Goal: Task Accomplishment & Management: Complete application form

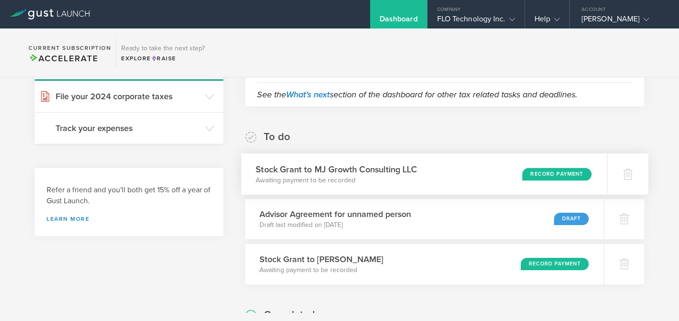
click at [524, 170] on div "Record Payment" at bounding box center [557, 174] width 69 height 13
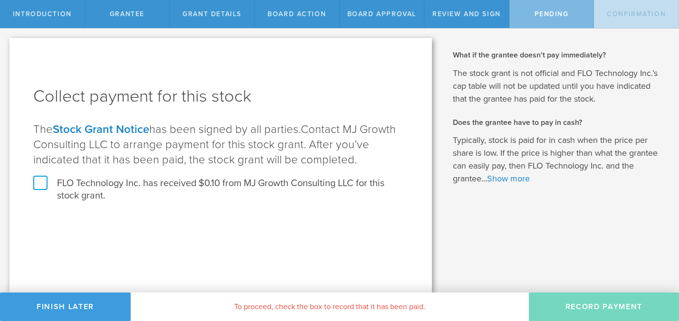
click at [43, 184] on label "FLO Technology Inc. has received $0.10 from MJ Growth Consulting LLC for this s…" at bounding box center [220, 189] width 375 height 25
click at [0, 0] on input "FLO Technology Inc. has received $0.10 from MJ Growth Consulting LLC for this s…" at bounding box center [0, 0] width 0 height 0
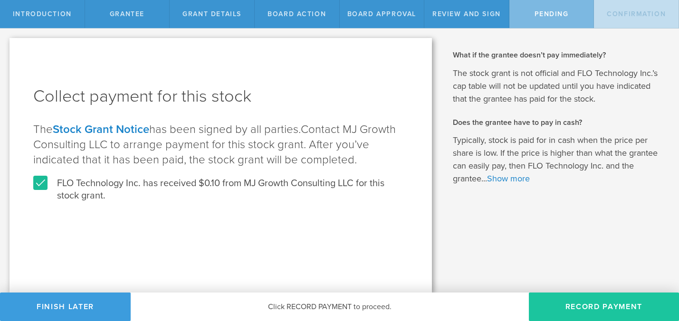
click at [607, 310] on button "Record Payment" at bounding box center [604, 307] width 150 height 29
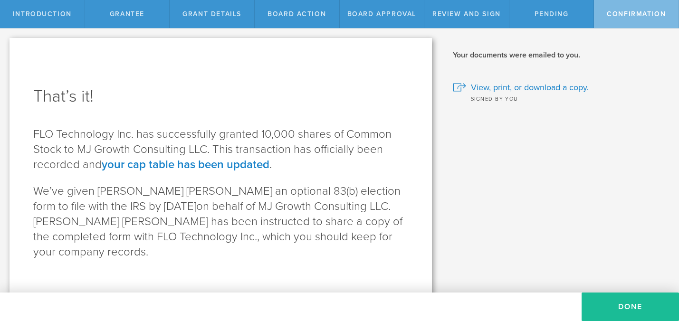
click at [607, 310] on button "Done" at bounding box center [630, 307] width 97 height 29
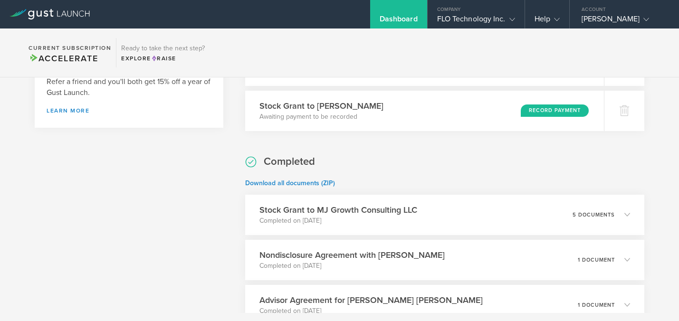
scroll to position [165, 0]
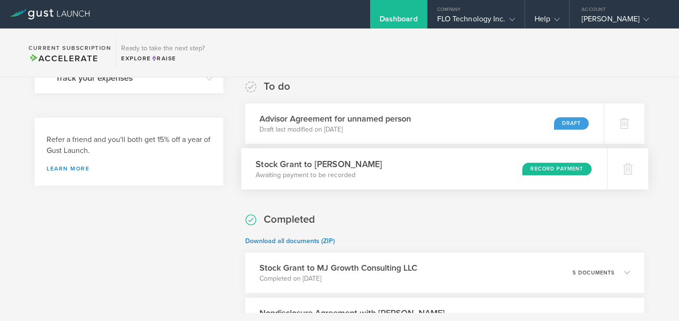
click at [546, 173] on div "Record Payment" at bounding box center [557, 169] width 69 height 13
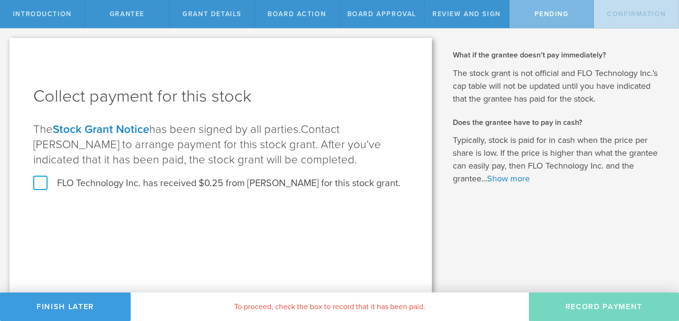
click at [41, 179] on label "FLO Technology Inc. has received $0.25 from Alexis Smith for this stock grant." at bounding box center [217, 183] width 368 height 12
click at [0, 0] on input "FLO Technology Inc. has received $0.25 from Alexis Smith for this stock grant." at bounding box center [0, 0] width 0 height 0
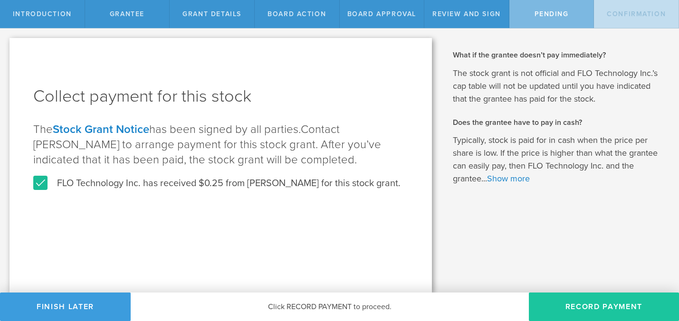
click at [593, 310] on button "Record Payment" at bounding box center [604, 307] width 150 height 29
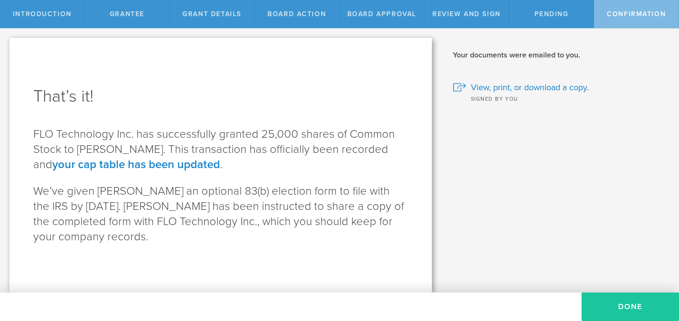
click at [643, 307] on button "Done" at bounding box center [630, 307] width 97 height 29
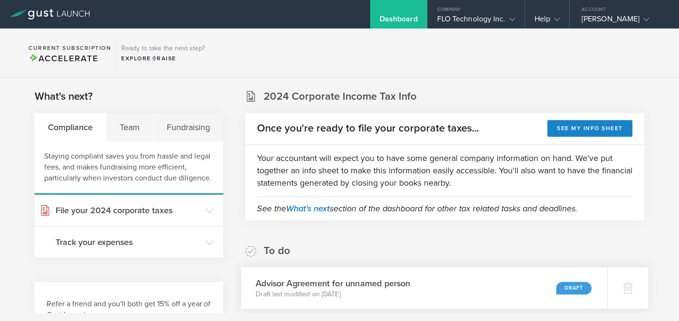
click at [410, 287] on h3 "Advisor Agreement for unnamed person" at bounding box center [333, 283] width 155 height 13
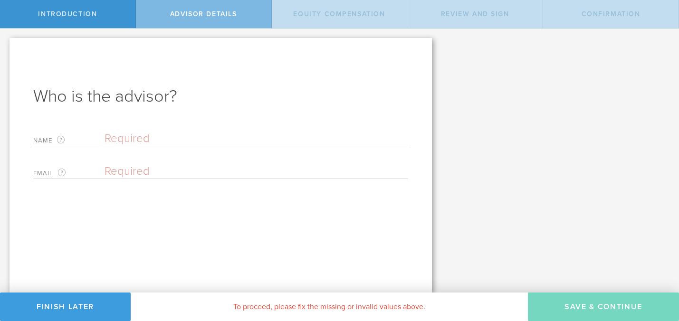
click at [128, 144] on input "text" at bounding box center [257, 139] width 304 height 14
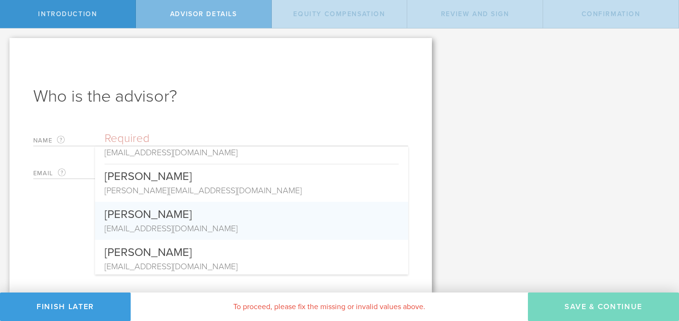
scroll to position [135, 0]
click at [150, 225] on div "[EMAIL_ADDRESS][DOMAIN_NAME]" at bounding box center [252, 228] width 294 height 12
type input "[PERSON_NAME]"
type input "[EMAIL_ADDRESS][DOMAIN_NAME]"
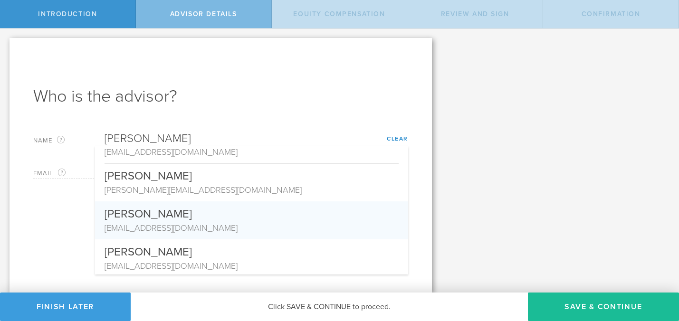
scroll to position [0, 0]
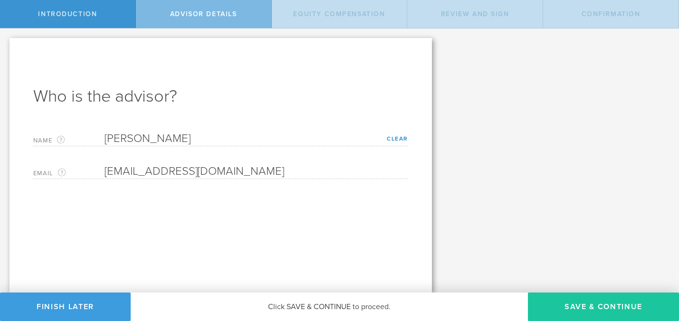
click at [615, 308] on button "Save & Continue" at bounding box center [603, 307] width 151 height 29
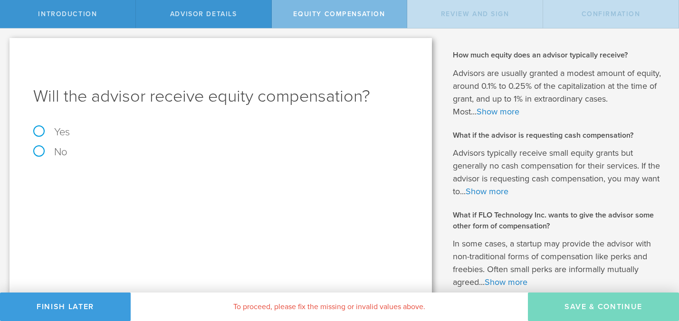
click at [39, 131] on label "Yes" at bounding box center [220, 132] width 375 height 10
click at [6, 44] on input "Yes" at bounding box center [3, 36] width 6 height 15
radio input "true"
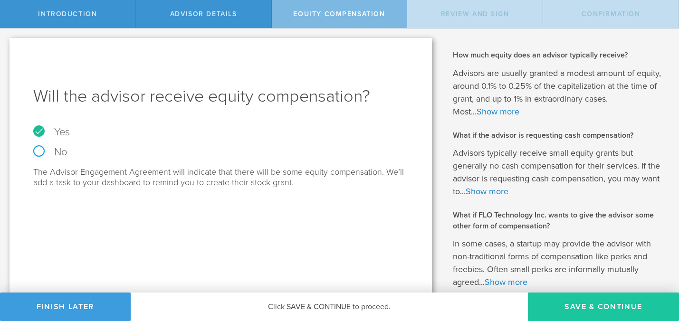
click at [581, 301] on button "Save & Continue" at bounding box center [603, 307] width 151 height 29
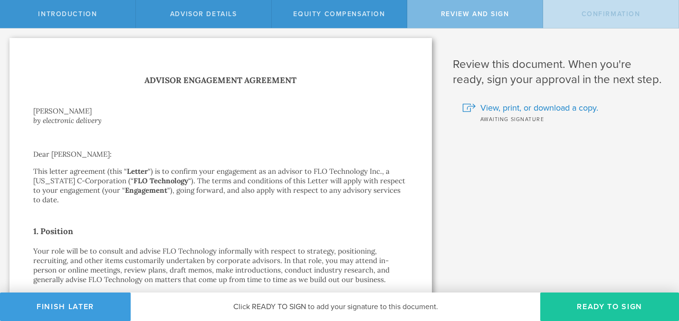
click at [621, 307] on button "Ready to Sign" at bounding box center [610, 307] width 139 height 29
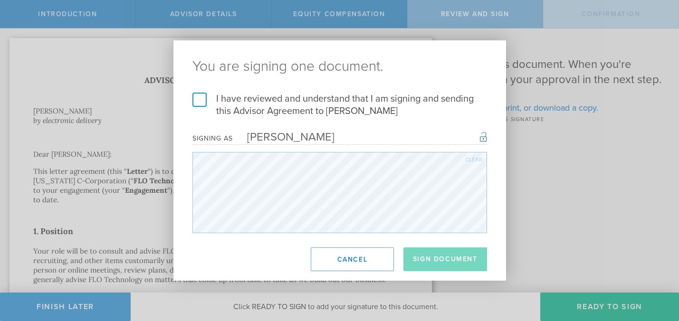
click at [198, 100] on label "I have reviewed and understand that I am signing and sending this Advisor Agree…" at bounding box center [340, 105] width 295 height 25
click at [0, 0] on input "I have reviewed and understand that I am signing and sending this Advisor Agree…" at bounding box center [0, 0] width 0 height 0
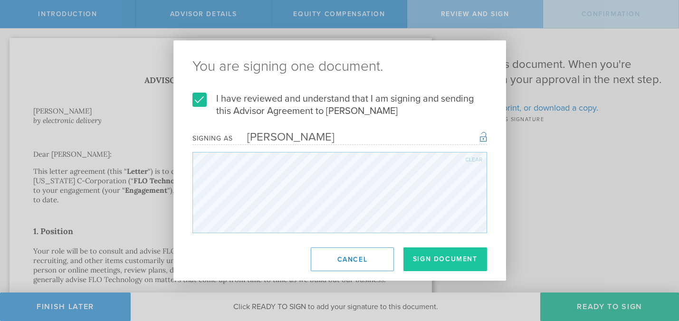
click at [459, 256] on button "Sign Document" at bounding box center [446, 260] width 84 height 24
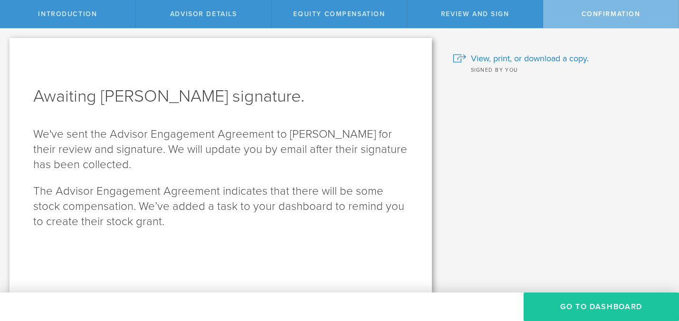
click at [608, 310] on button "Go To Dashboard" at bounding box center [601, 307] width 155 height 29
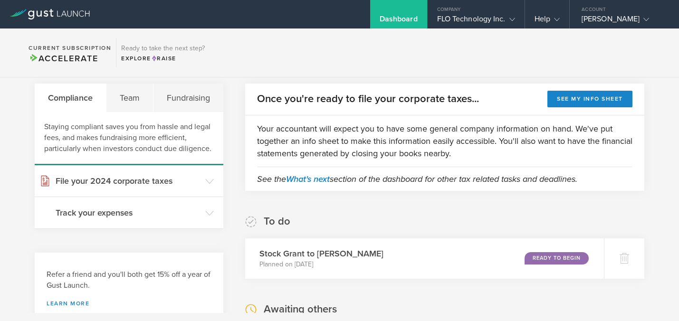
scroll to position [30, 0]
click at [440, 251] on div "Stock Grant to Andrew Pandolfo Planned on Sep 19, 2025 Ready to Begin" at bounding box center [425, 258] width 366 height 41
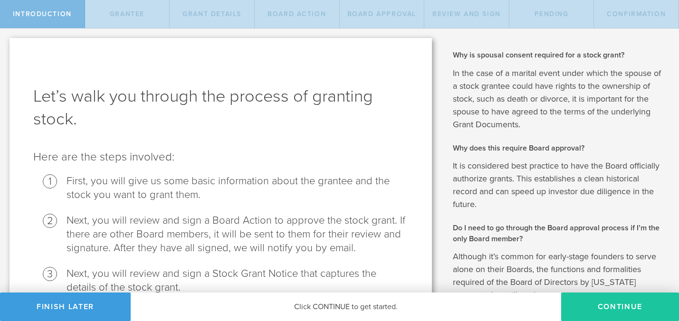
click at [644, 300] on button "Continue" at bounding box center [620, 307] width 118 height 29
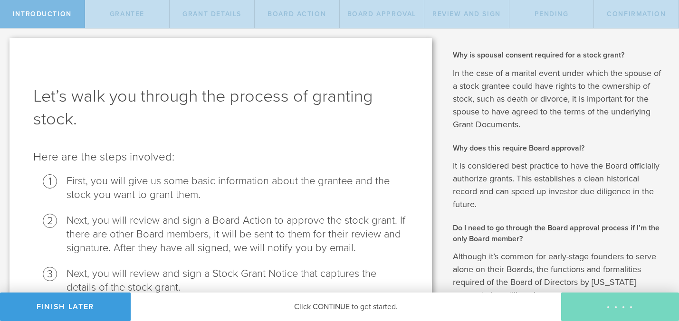
radio input "true"
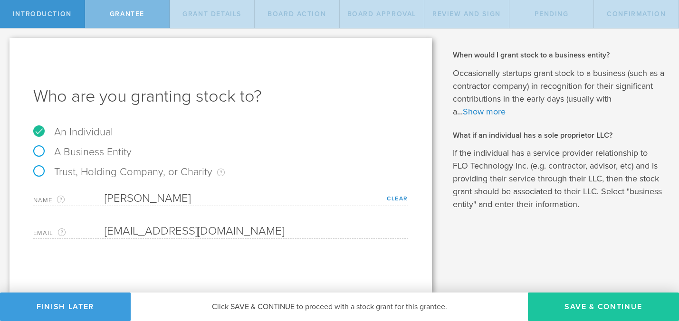
click at [597, 309] on button "Save & Continue" at bounding box center [603, 307] width 151 height 29
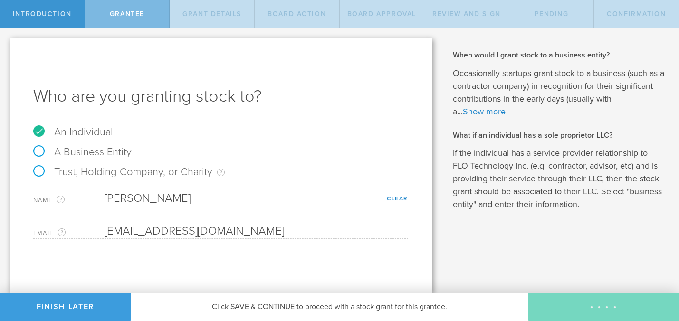
type input "24"
type input "3"
select select "single"
select select "100"
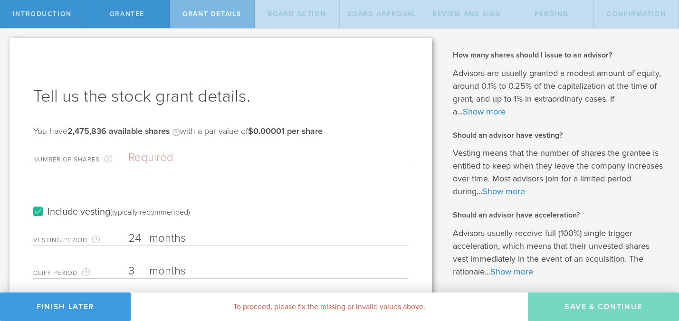
click at [129, 151] on input "Number of Shares The total amount of stock the company is granting to this reci…" at bounding box center [268, 158] width 280 height 14
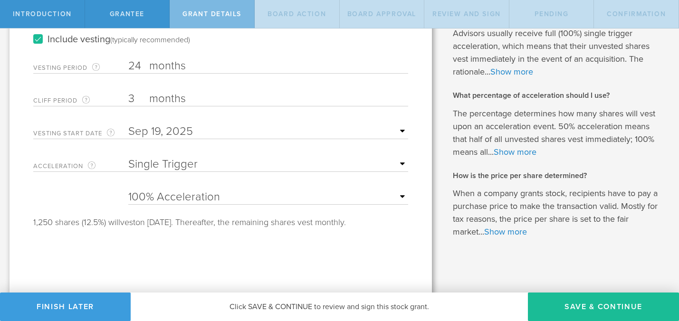
scroll to position [202, 0]
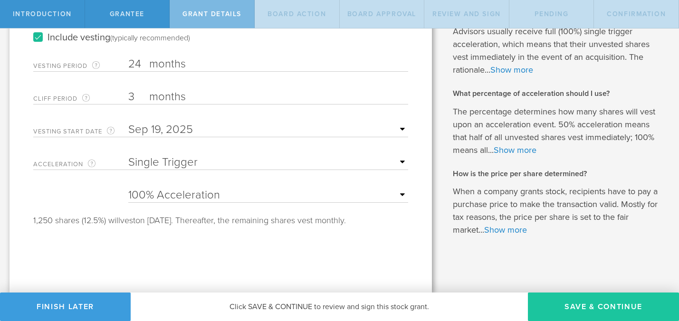
type input "10,000"
click at [607, 315] on button "Save & Continue" at bounding box center [603, 307] width 151 height 29
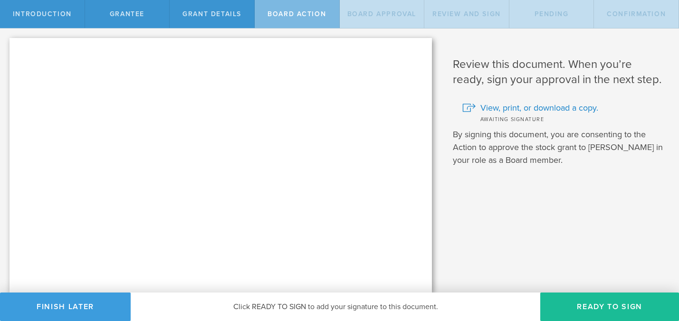
scroll to position [0, 0]
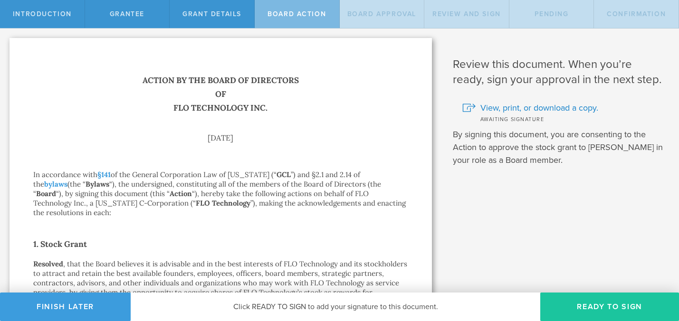
click at [615, 300] on button "Ready to Sign" at bounding box center [610, 307] width 139 height 29
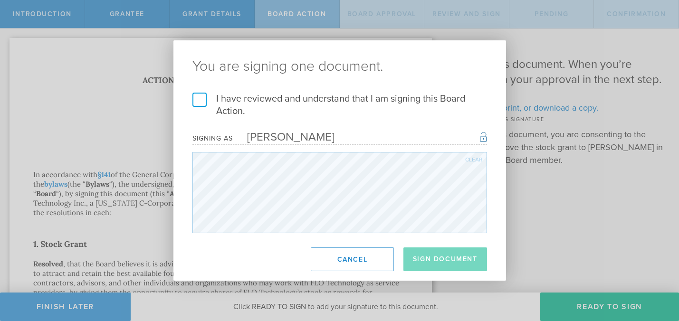
click at [205, 102] on label "I have reviewed and understand that I am signing this Board Action." at bounding box center [340, 105] width 295 height 25
click at [0, 0] on input "I have reviewed and understand that I am signing this Board Action." at bounding box center [0, 0] width 0 height 0
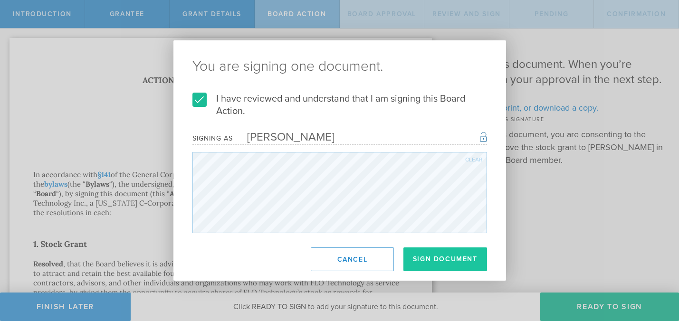
click at [444, 257] on button "Sign Document" at bounding box center [446, 260] width 84 height 24
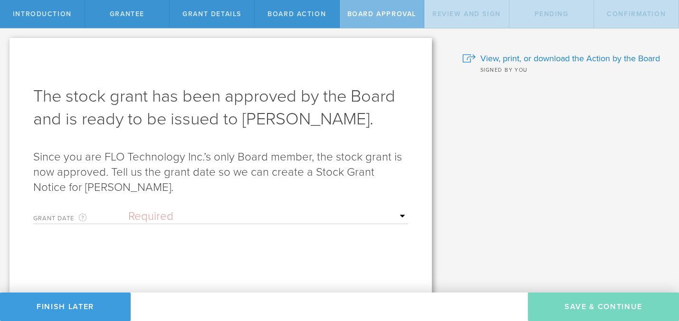
click at [179, 208] on div "Grant Date This is the date on which the recipient is granted the stock. This d…" at bounding box center [220, 214] width 375 height 19
click at [160, 216] on select "Required Upon grantee's signature A specific date" at bounding box center [268, 217] width 280 height 14
select select "uponGranteeSignature"
click at [128, 210] on select "Required Upon grantee's signature A specific date" at bounding box center [268, 217] width 280 height 14
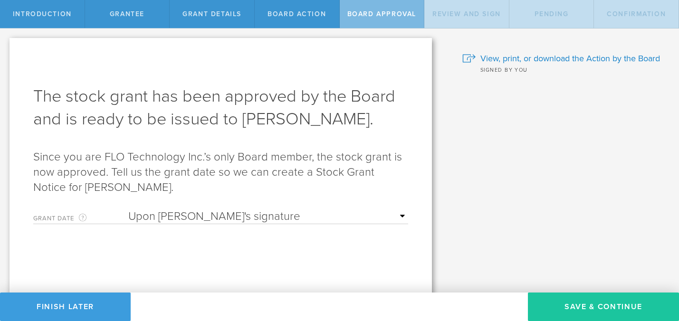
click at [593, 307] on button "Save & Continue" at bounding box center [603, 307] width 151 height 29
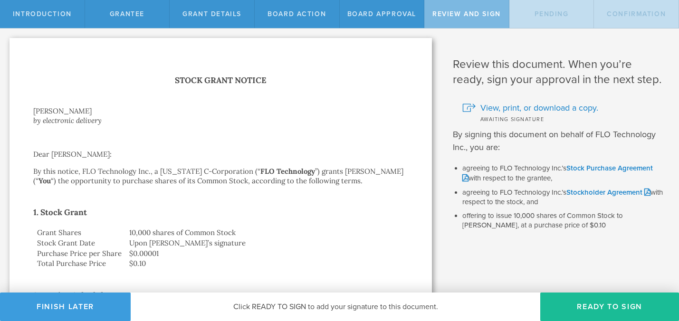
click at [593, 307] on button "Ready to Sign" at bounding box center [610, 307] width 139 height 29
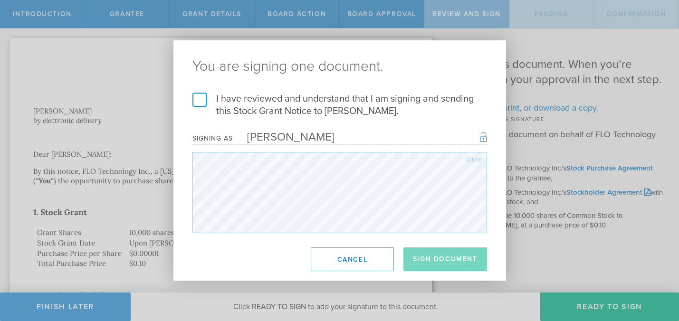
click at [203, 101] on label "I have reviewed and understand that I am signing and sending this Stock Grant N…" at bounding box center [340, 105] width 295 height 25
click at [0, 0] on input "I have reviewed and understand that I am signing and sending this Stock Grant N…" at bounding box center [0, 0] width 0 height 0
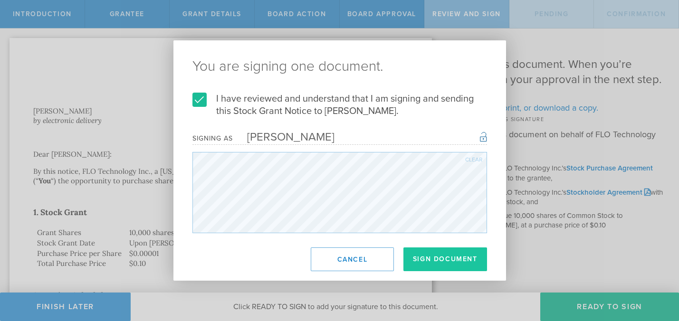
click at [462, 258] on button "Sign Document" at bounding box center [446, 260] width 84 height 24
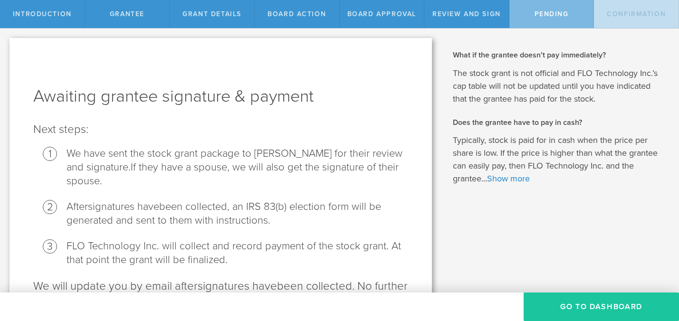
click at [576, 306] on button "Go To Dashboard" at bounding box center [601, 307] width 155 height 29
